Goal: Check status: Check status

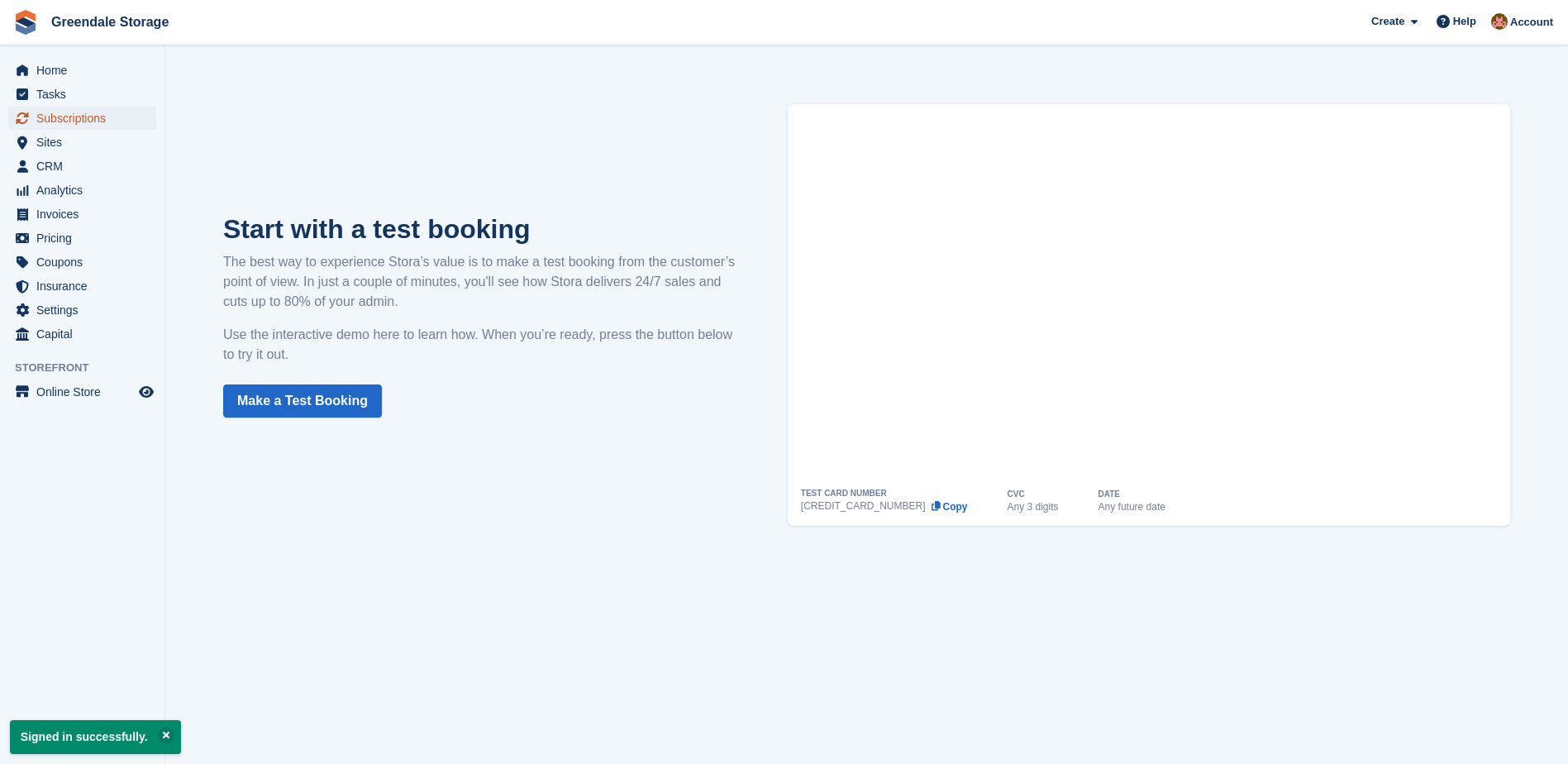
click at [58, 112] on span "Subscriptions" at bounding box center [86, 118] width 99 height 23
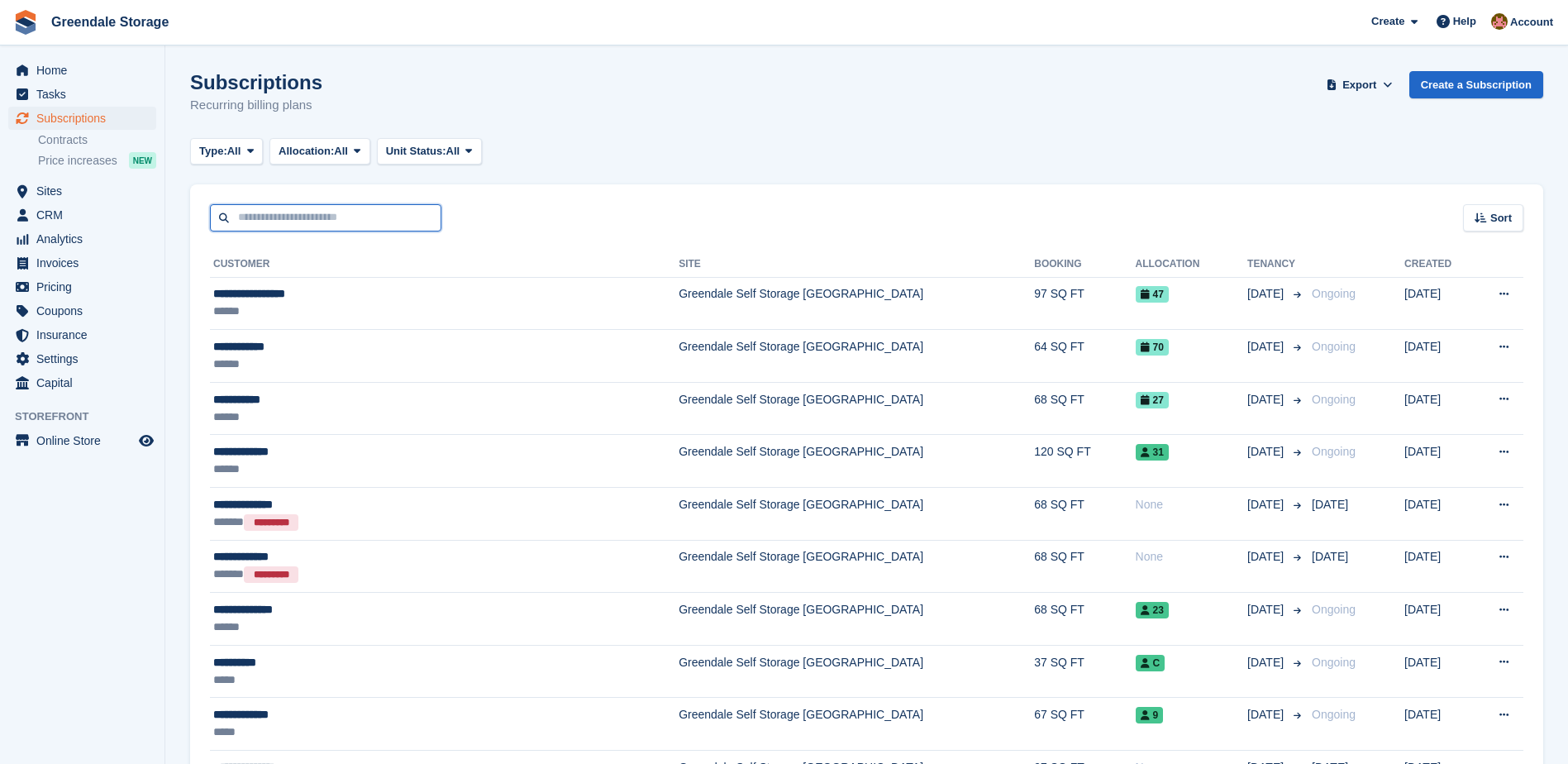
click at [279, 221] on input "text" at bounding box center [325, 217] width 231 height 27
type input "****"
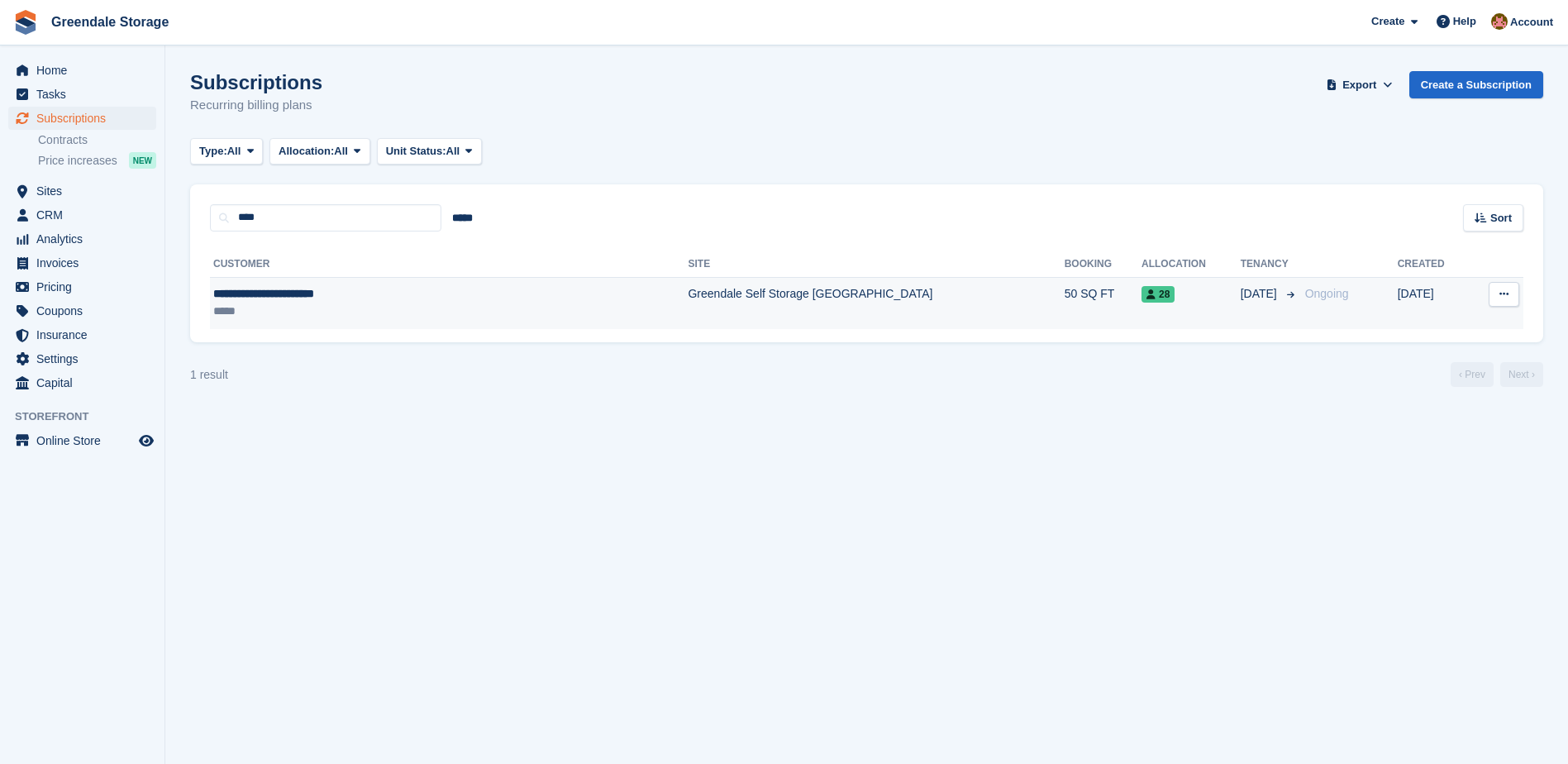
click at [688, 302] on td "Greendale Self Storage [GEOGRAPHIC_DATA]" at bounding box center [875, 303] width 376 height 52
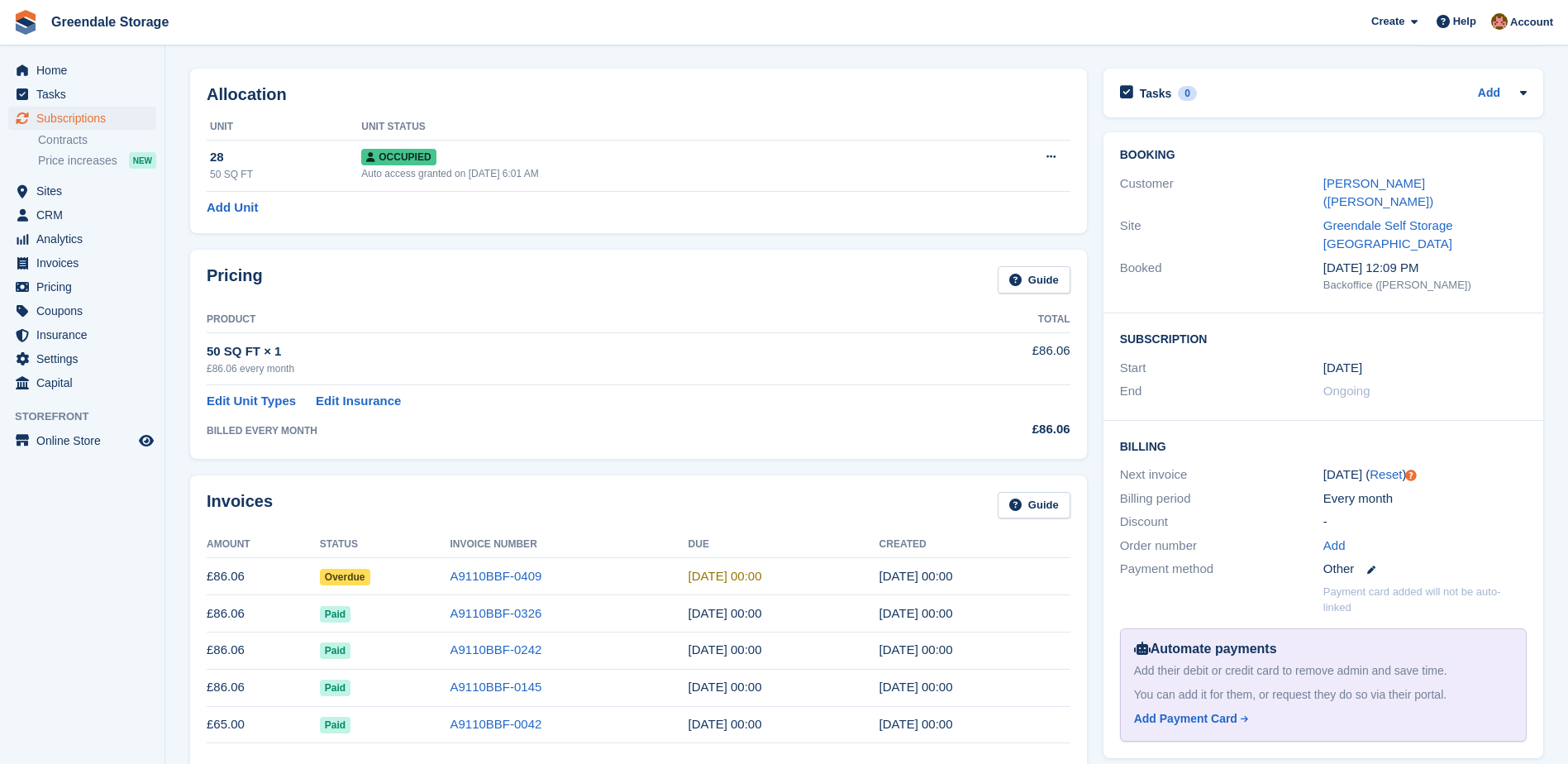
scroll to position [82, 0]
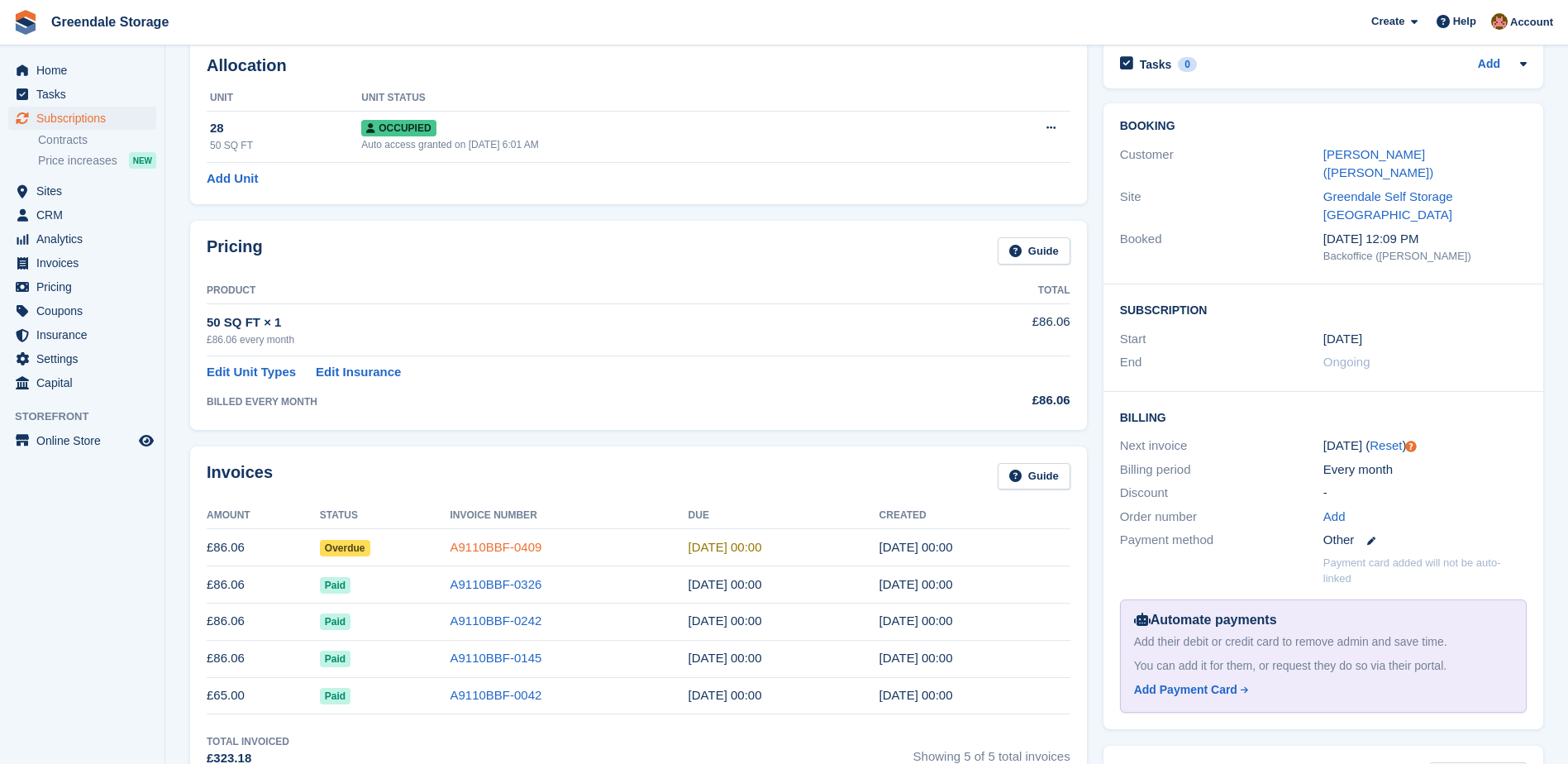
click at [476, 547] on link "A9110BBF-0409" at bounding box center [496, 547] width 92 height 14
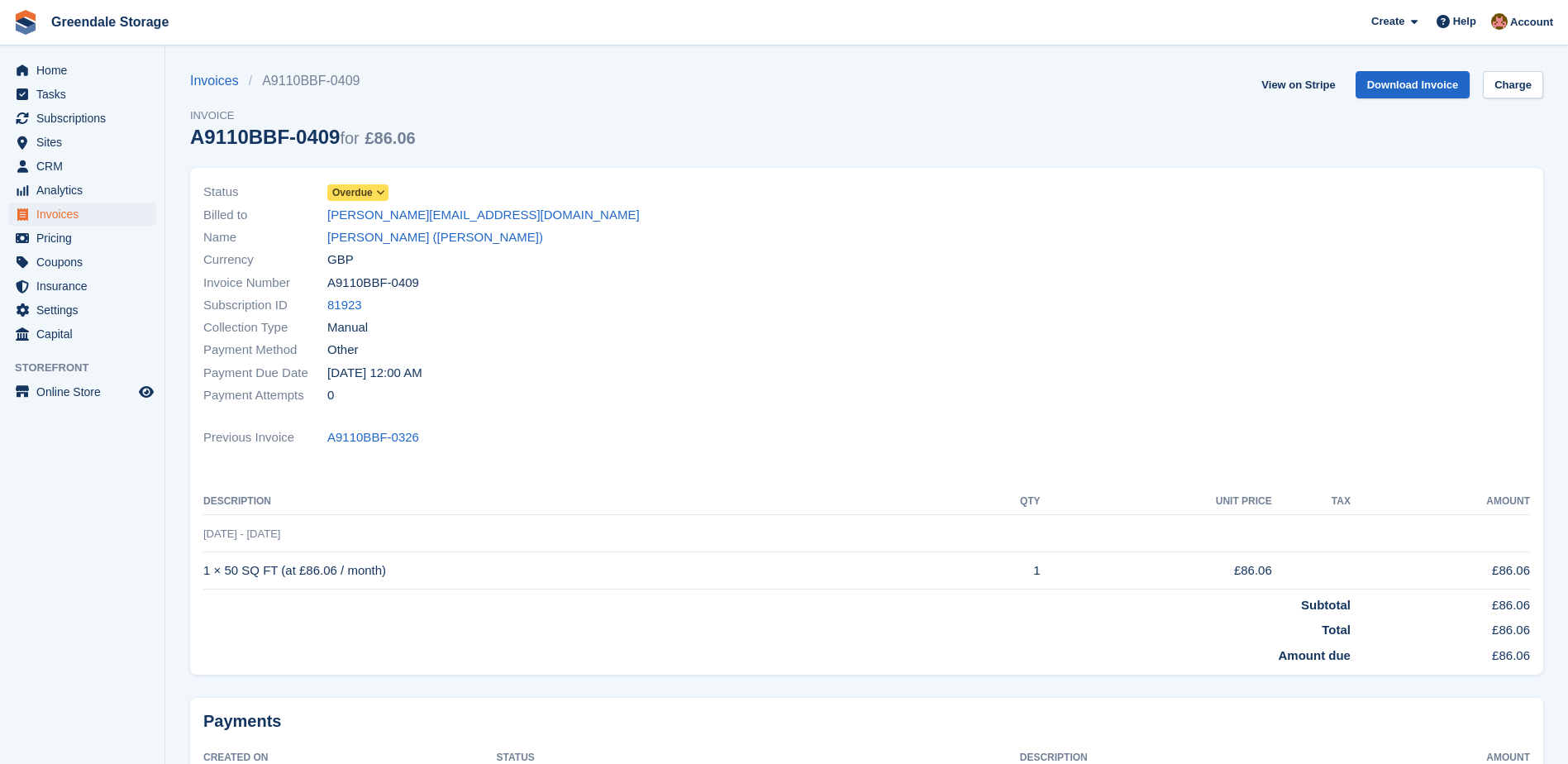
click at [381, 192] on icon at bounding box center [381, 192] width 9 height 10
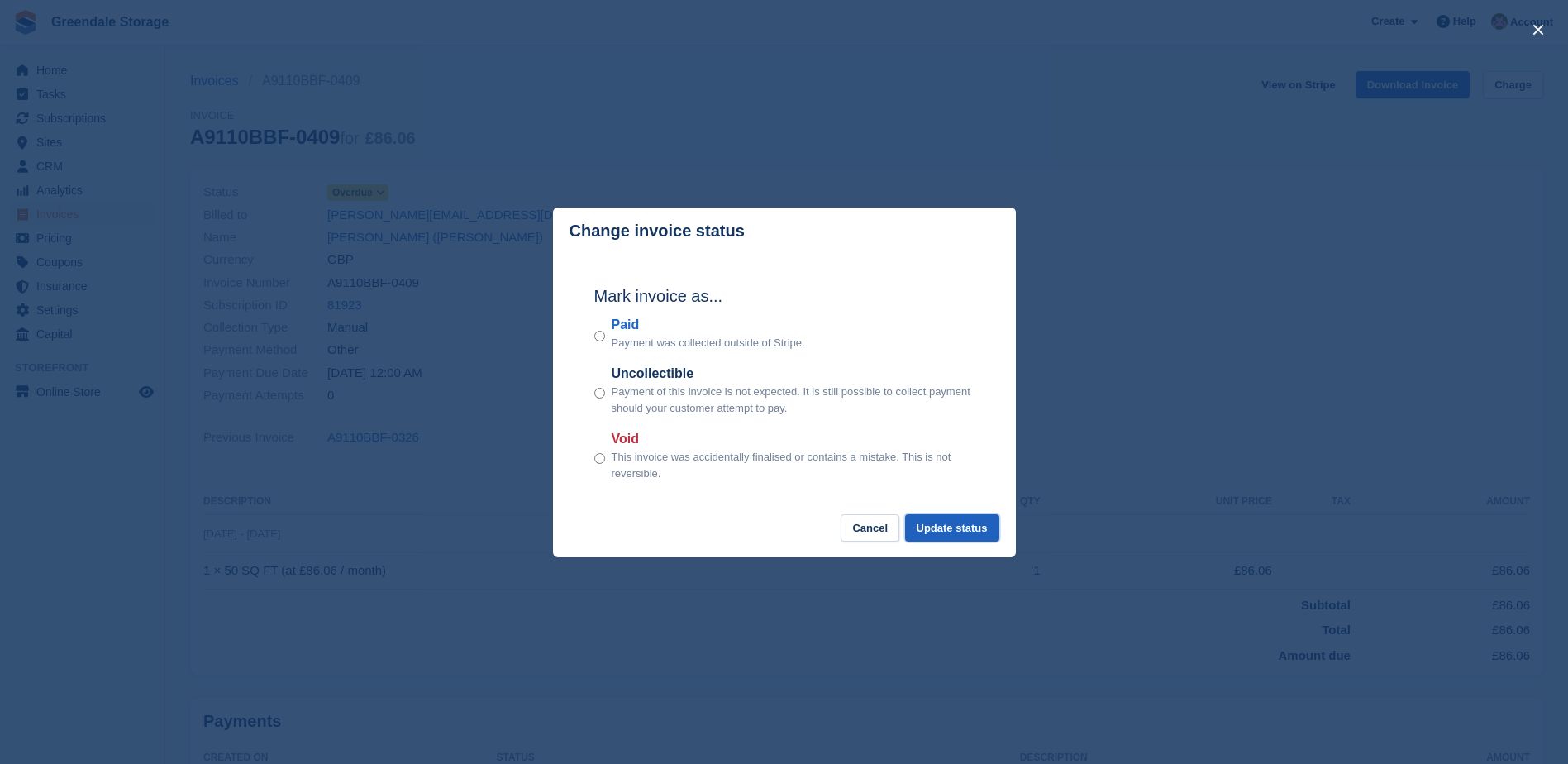
click at [957, 526] on button "Update status" at bounding box center [952, 528] width 95 height 27
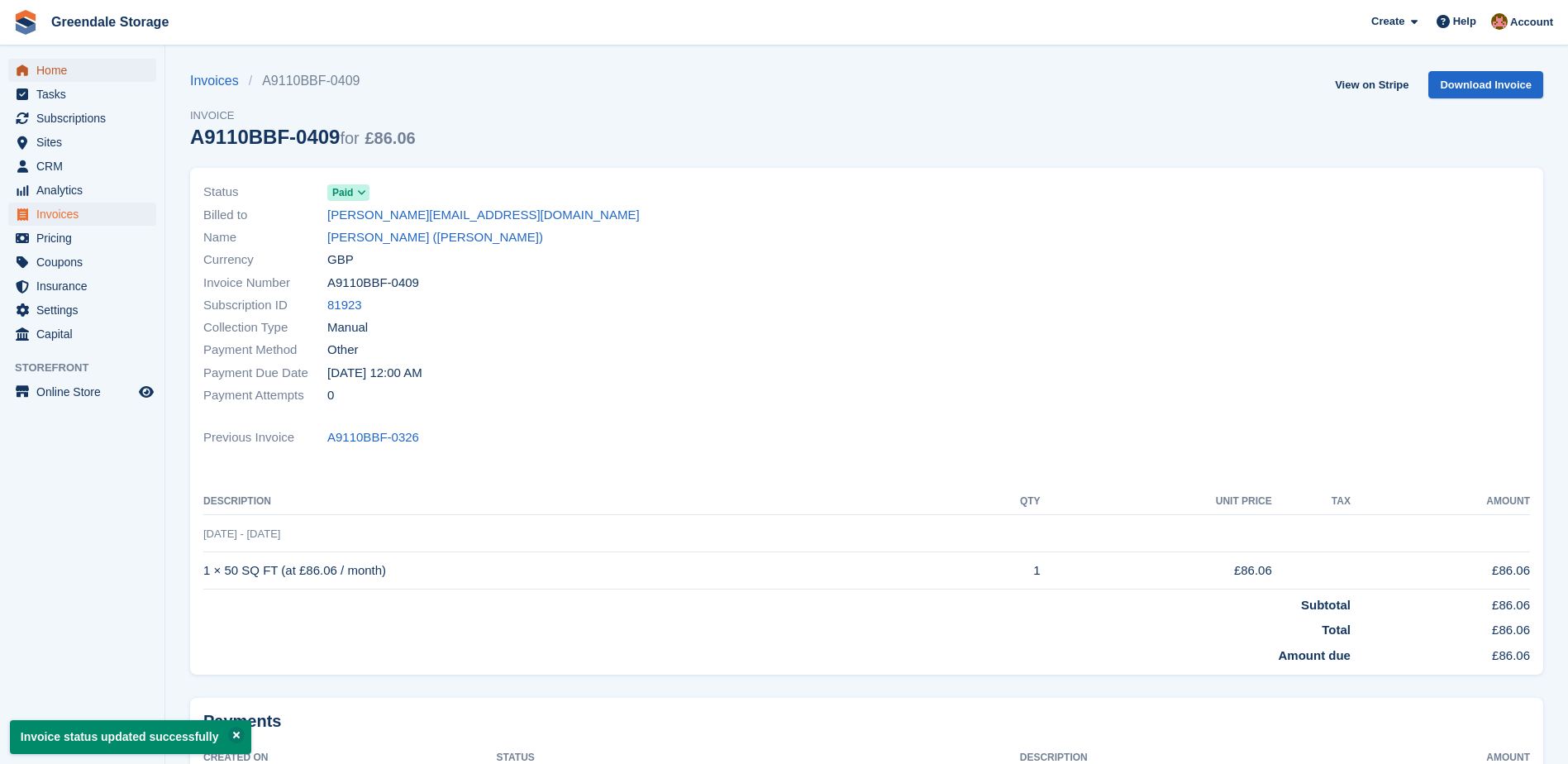
click at [60, 67] on span "Home" at bounding box center [86, 70] width 99 height 23
